Goal: Information Seeking & Learning: Learn about a topic

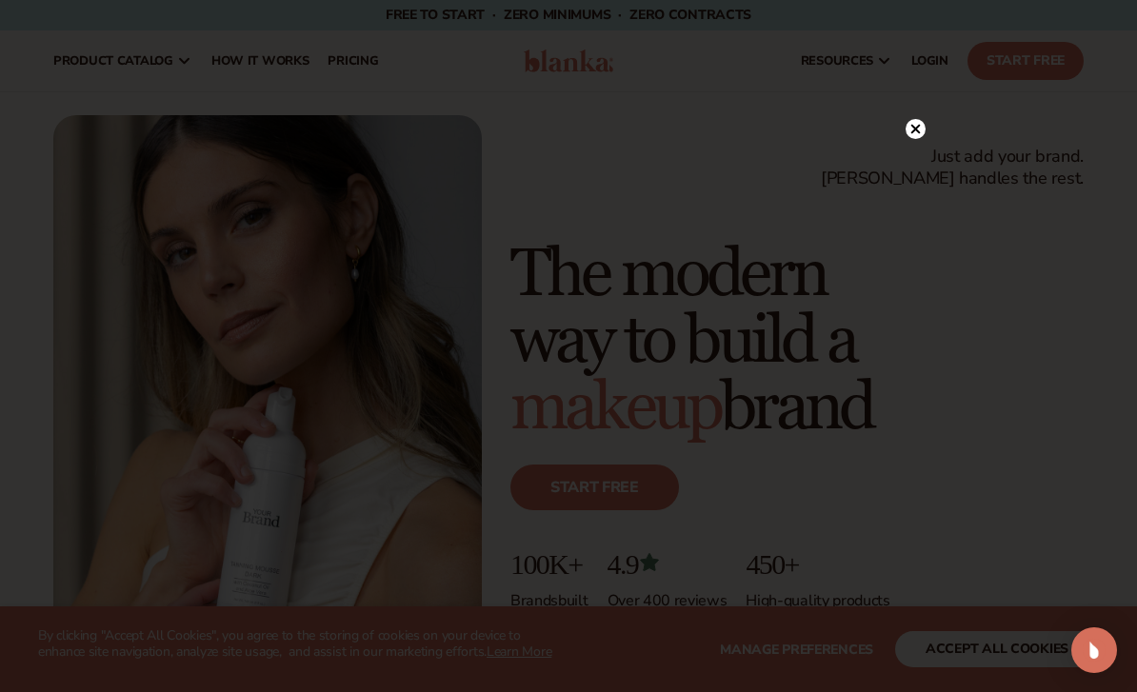
click at [907, 136] on circle at bounding box center [915, 129] width 20 height 20
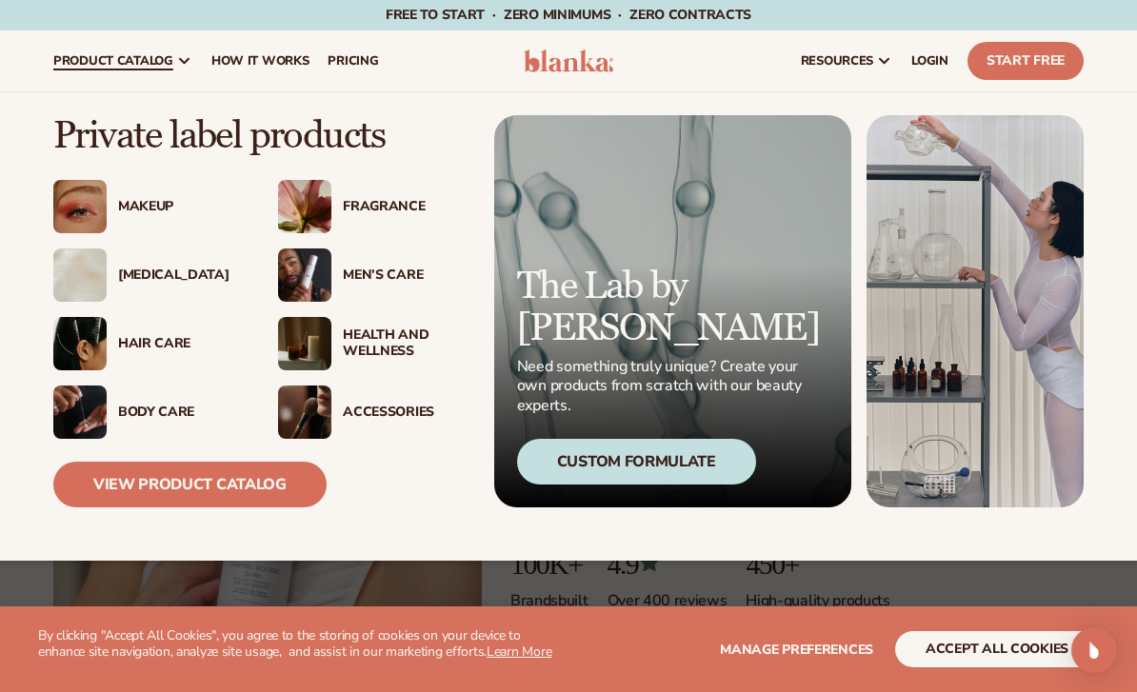
click at [177, 212] on div "Makeup" at bounding box center [179, 207] width 122 height 16
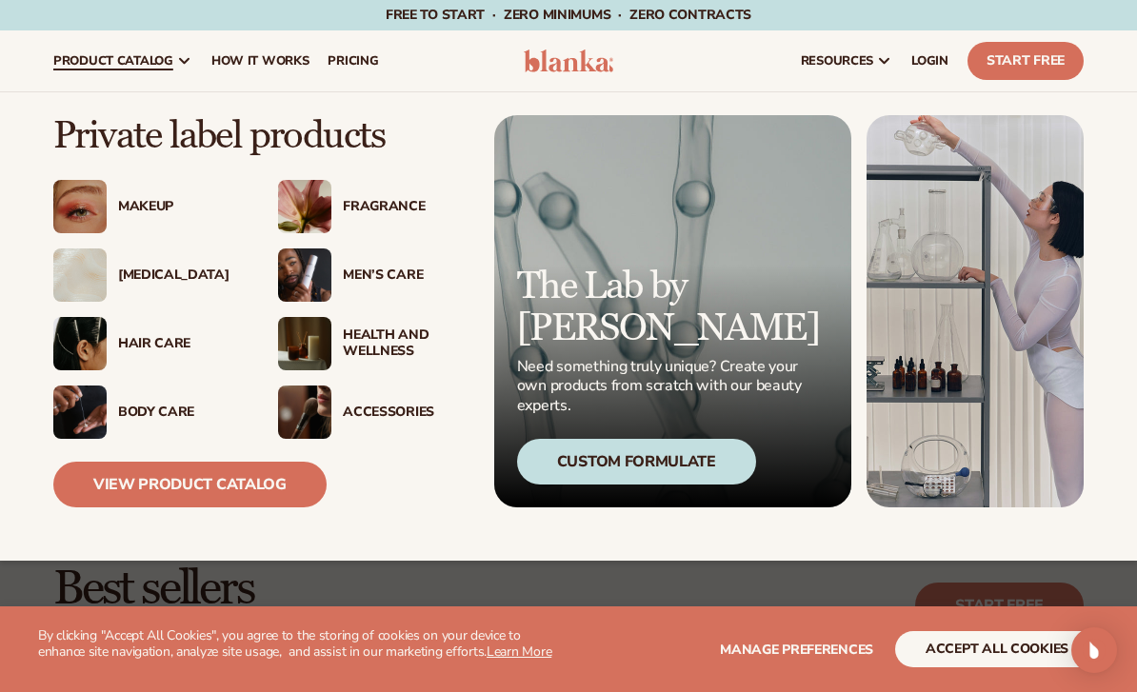
click at [372, 209] on div "Fragrance" at bounding box center [404, 207] width 122 height 16
click at [358, 211] on div "Fragrance" at bounding box center [404, 207] width 122 height 16
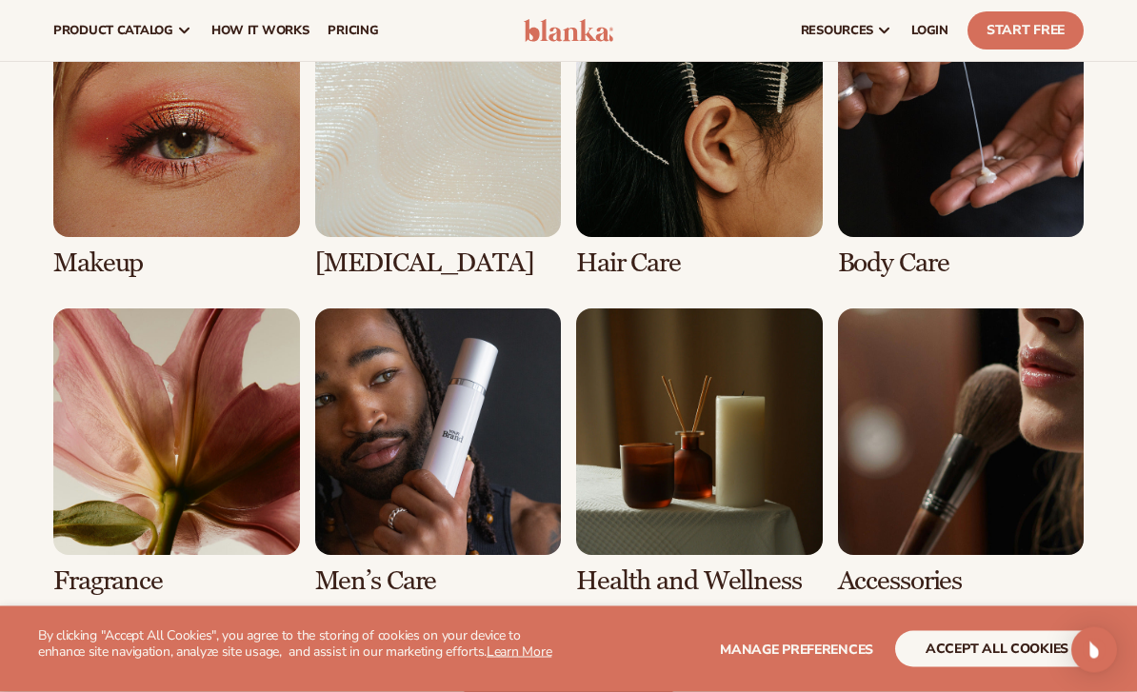
click at [191, 376] on link "5 / 8" at bounding box center [176, 452] width 247 height 287
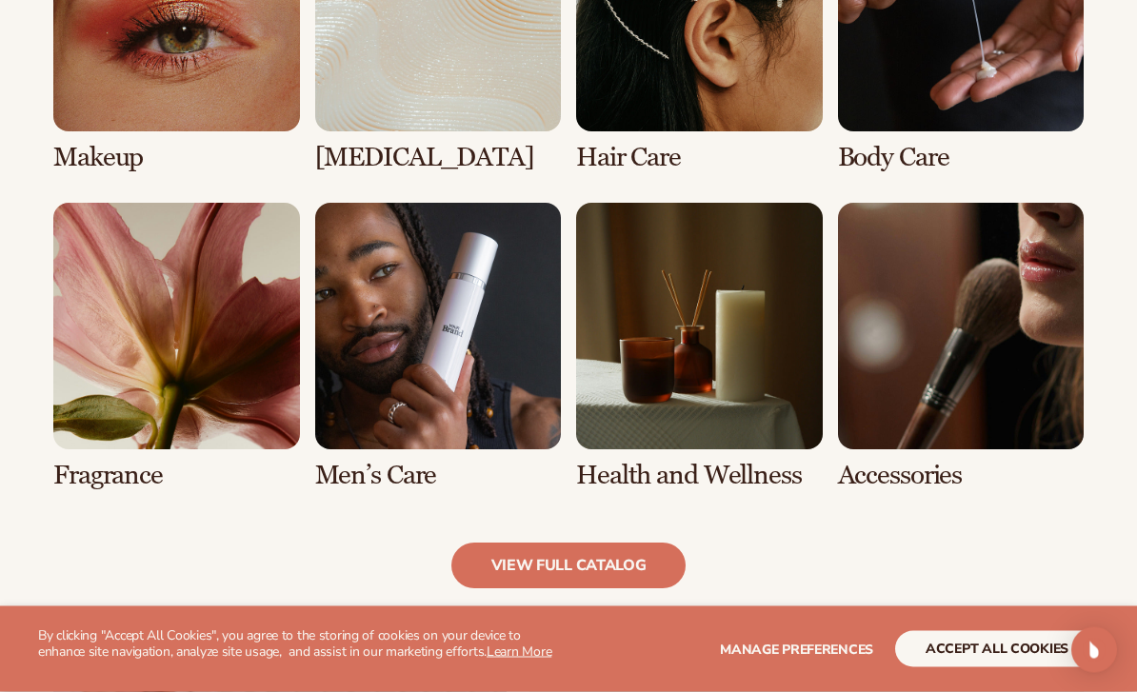
scroll to position [1533, 0]
click at [610, 564] on link "view full catalog" at bounding box center [568, 566] width 235 height 46
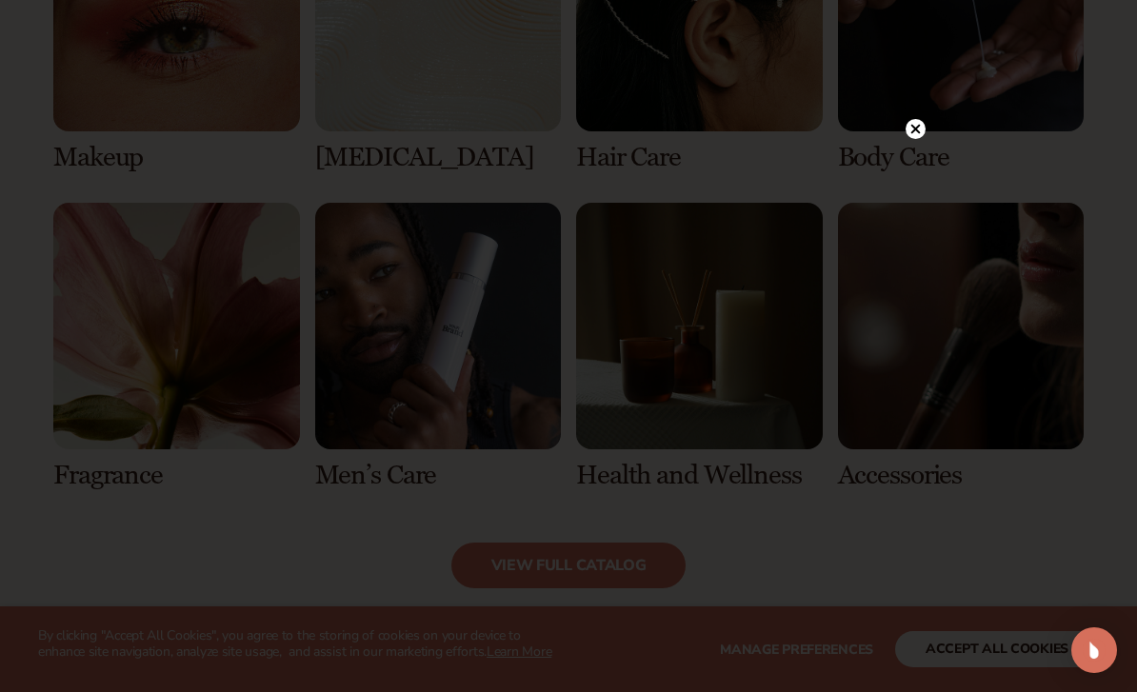
click at [921, 139] on circle at bounding box center [915, 129] width 20 height 20
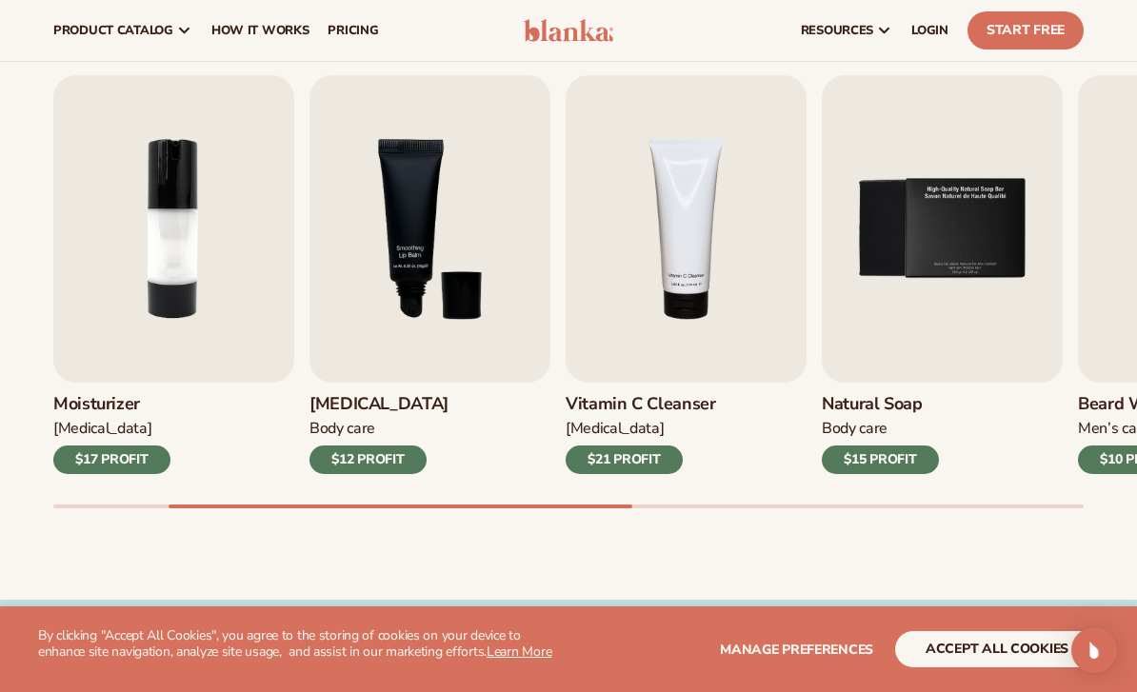
scroll to position [601, 0]
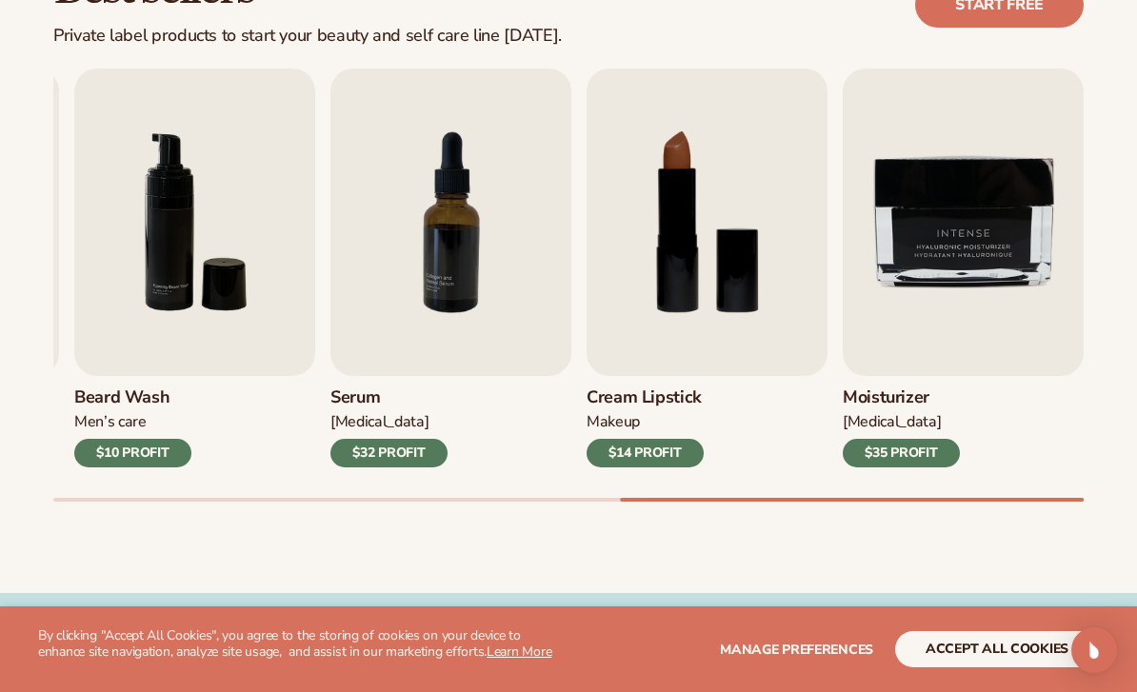
click at [677, 447] on div "$14 PROFIT" at bounding box center [645, 453] width 117 height 29
click at [722, 358] on img "8 / 9" at bounding box center [707, 223] width 241 height 308
click at [738, 320] on img "8 / 9" at bounding box center [707, 223] width 241 height 308
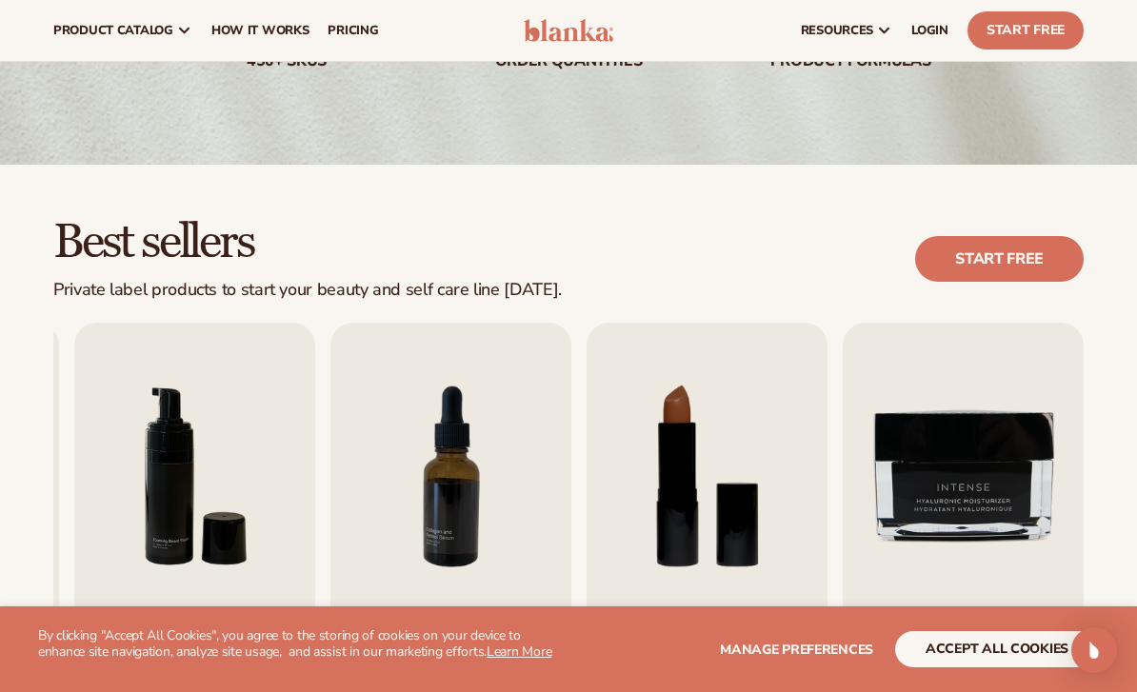
scroll to position [0, 0]
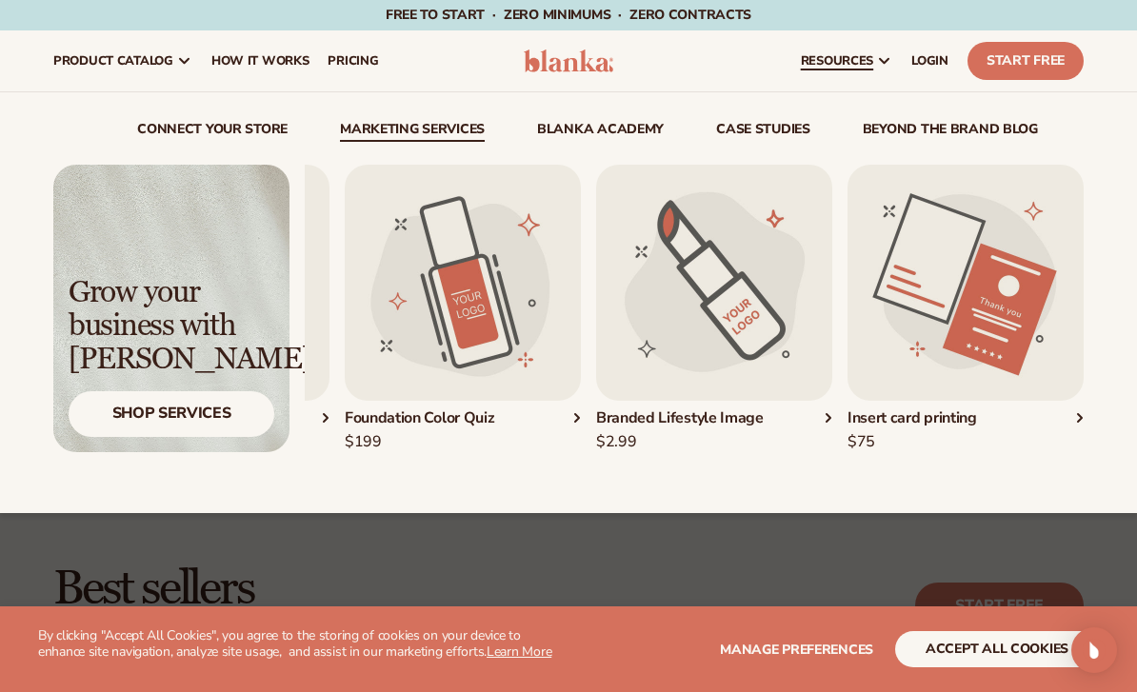
click at [141, 434] on div "Shop Services" at bounding box center [172, 413] width 206 height 45
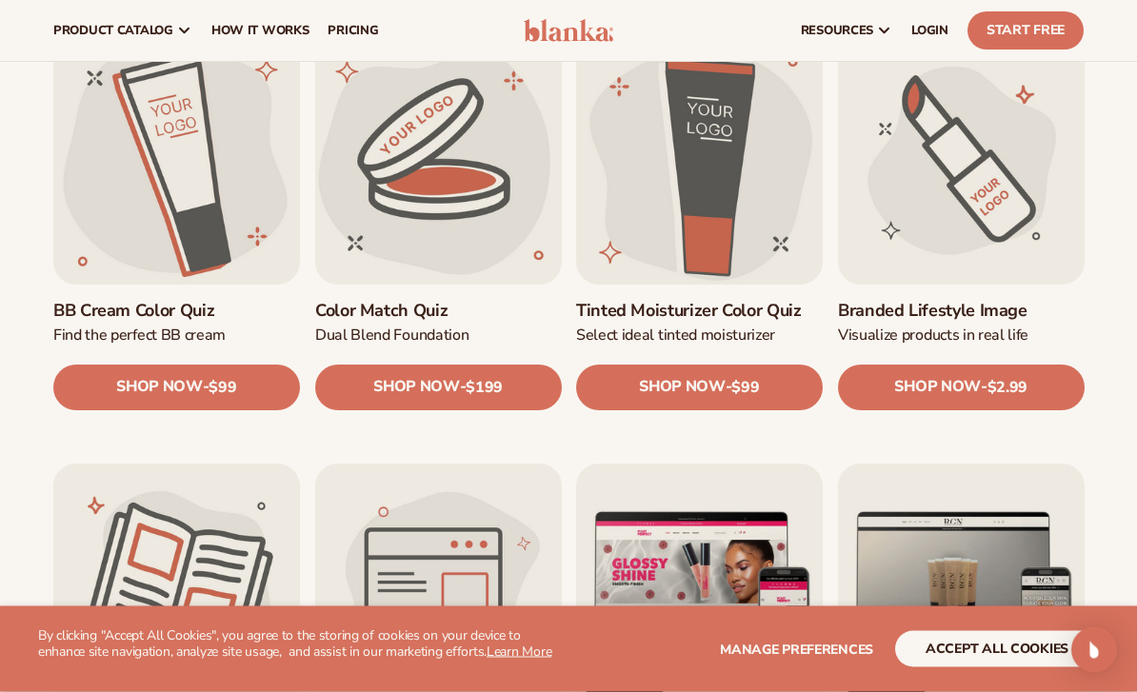
scroll to position [1471, 0]
click at [528, 377] on link "SHOP NOW - Regular price $199 Sale price $199 Regular price Unit price / per" at bounding box center [438, 388] width 247 height 46
